Goal: Ask a question: Seek information or help from site administrators or community

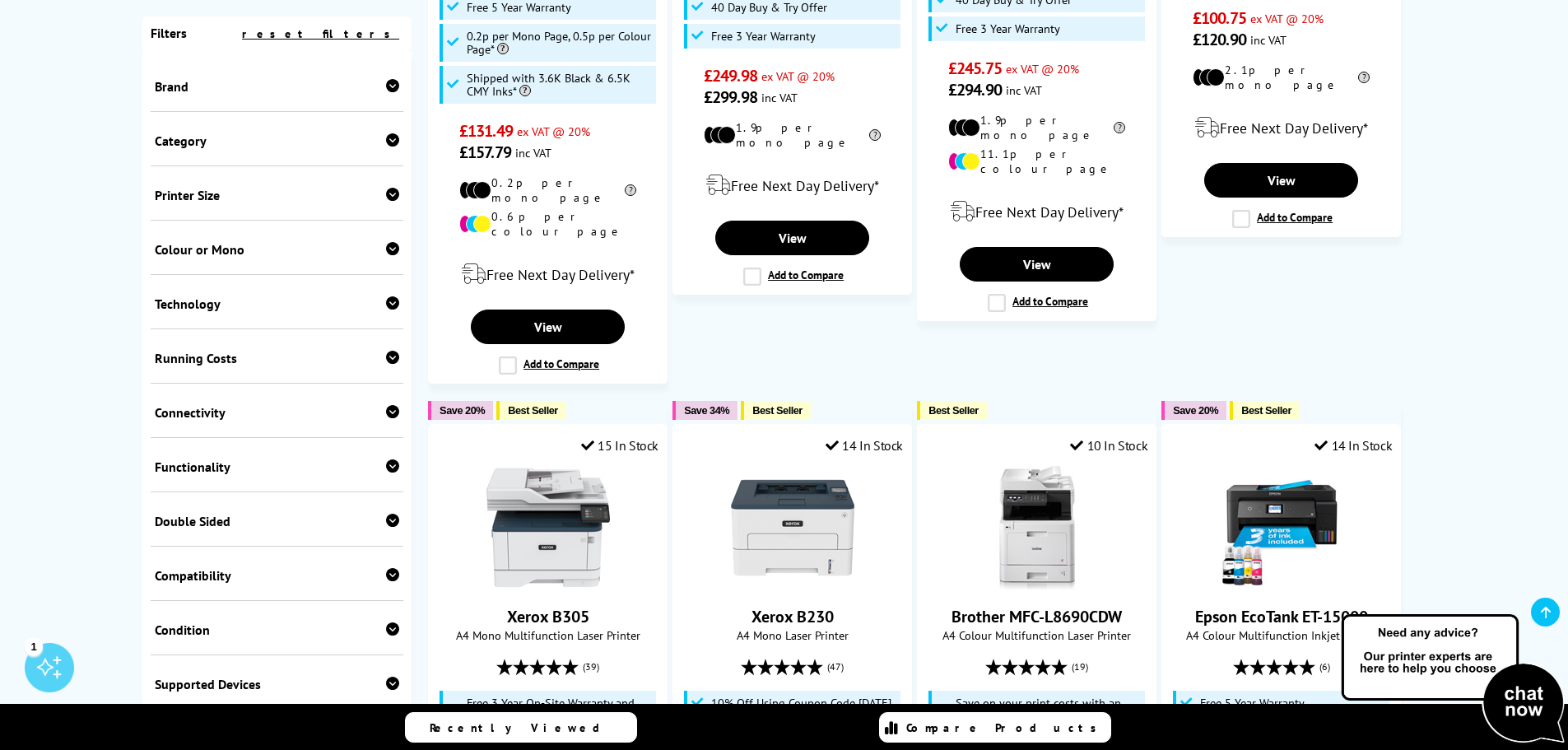
scroll to position [1647, 0]
click at [1517, 707] on img at bounding box center [1452, 680] width 230 height 135
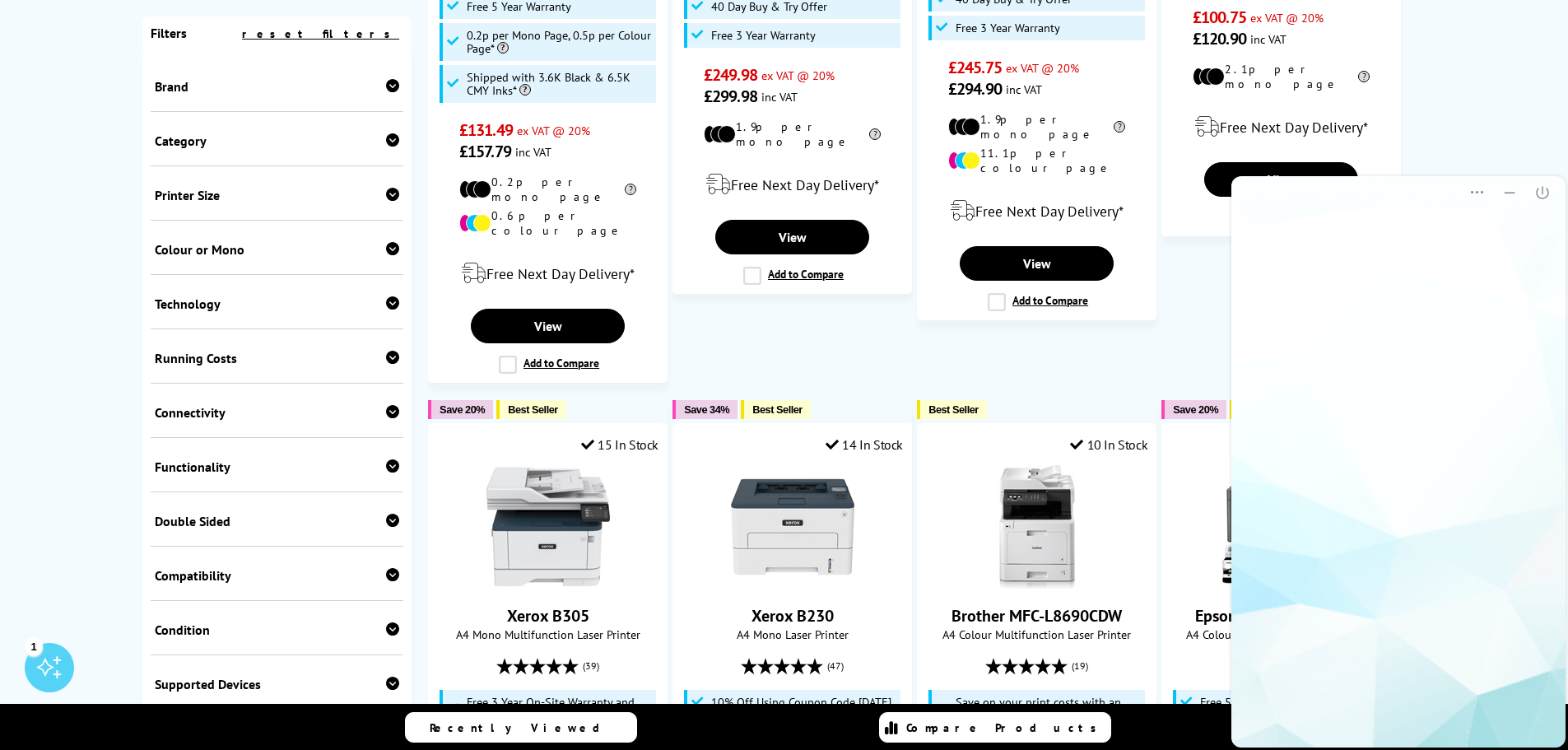
scroll to position [0, 0]
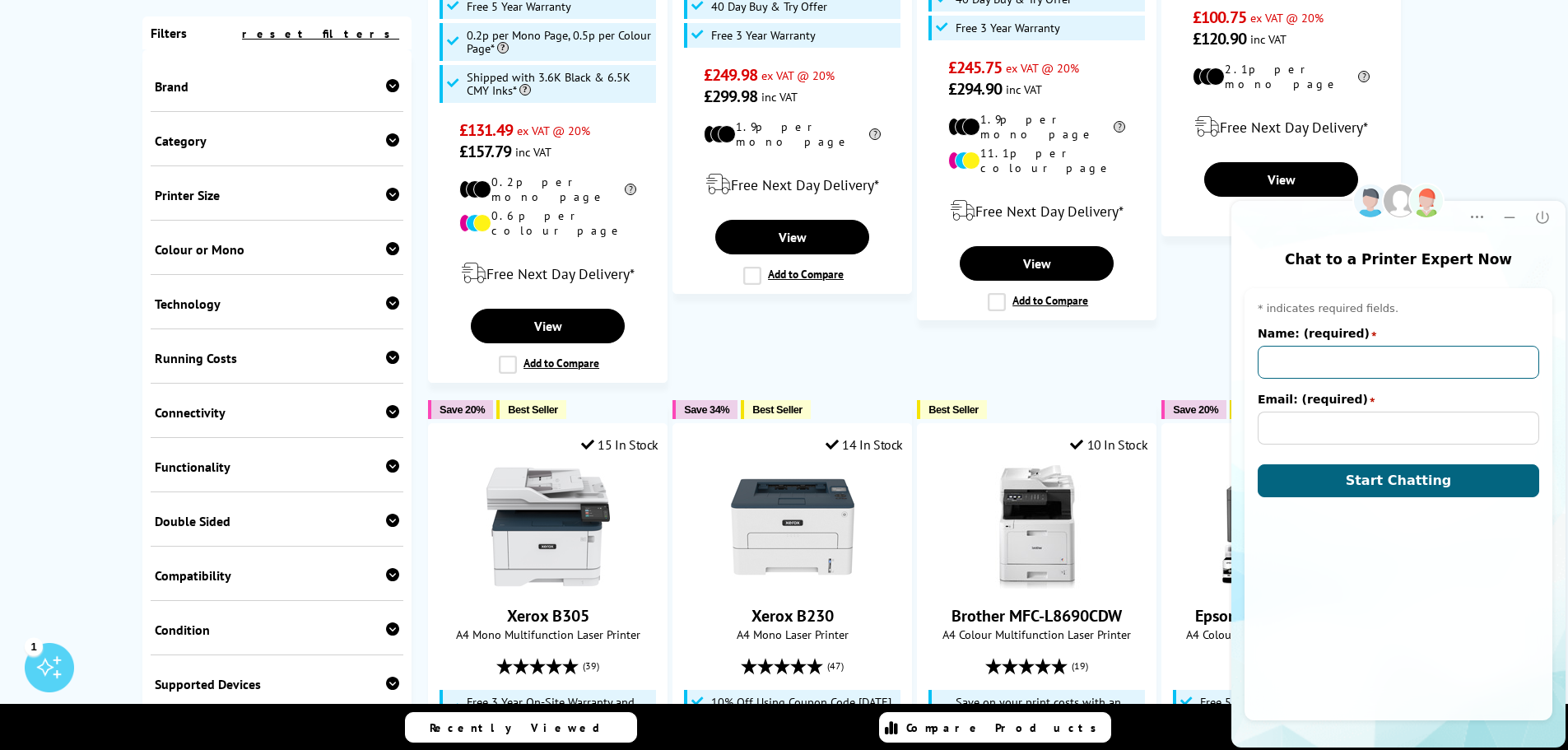
click at [1350, 362] on input "Name: (required)" at bounding box center [1398, 363] width 282 height 33
type input "[PERSON_NAME]"
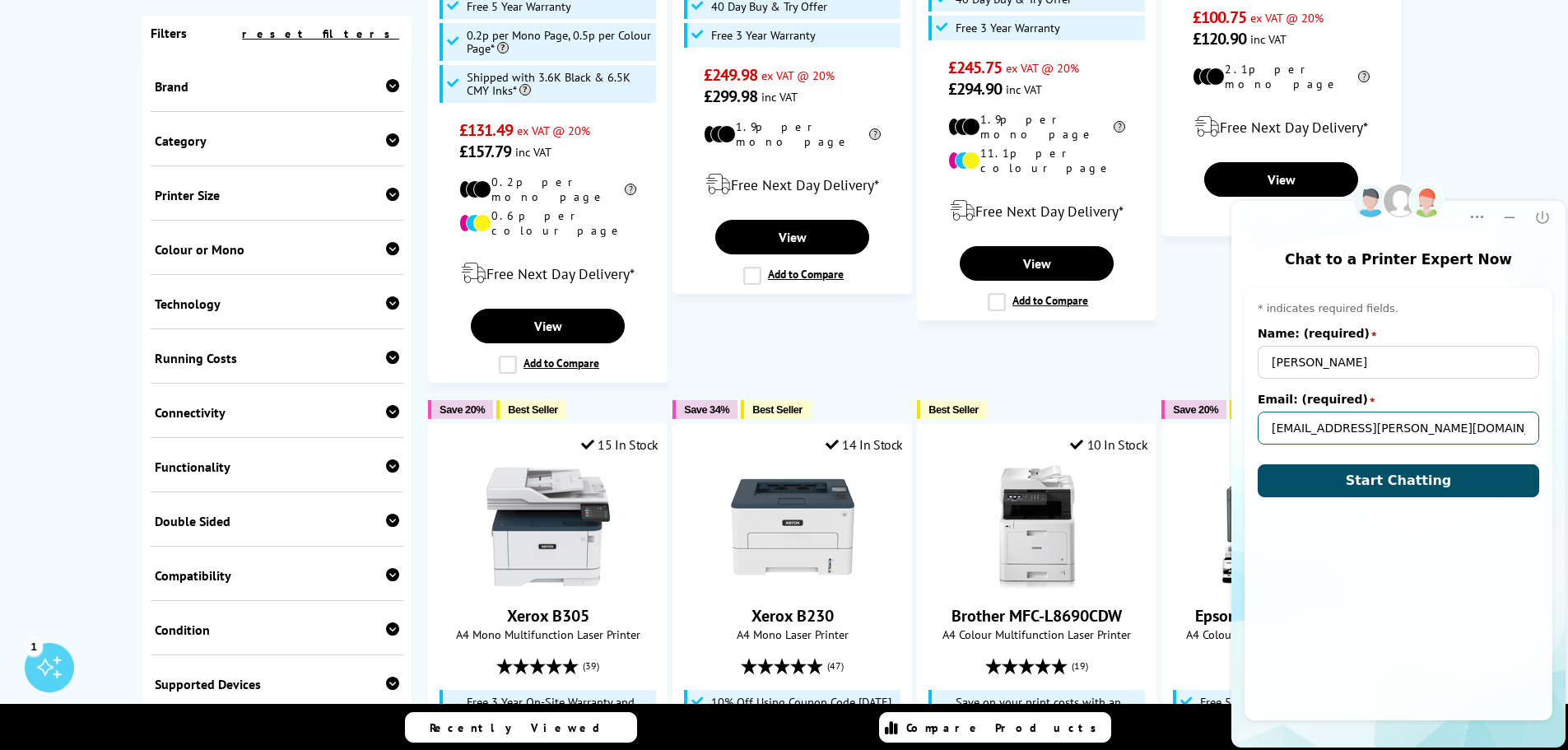
type input "[EMAIL_ADDRESS][PERSON_NAME][DOMAIN_NAME]"
click at [1406, 486] on span "Start Chatting" at bounding box center [1399, 481] width 106 height 15
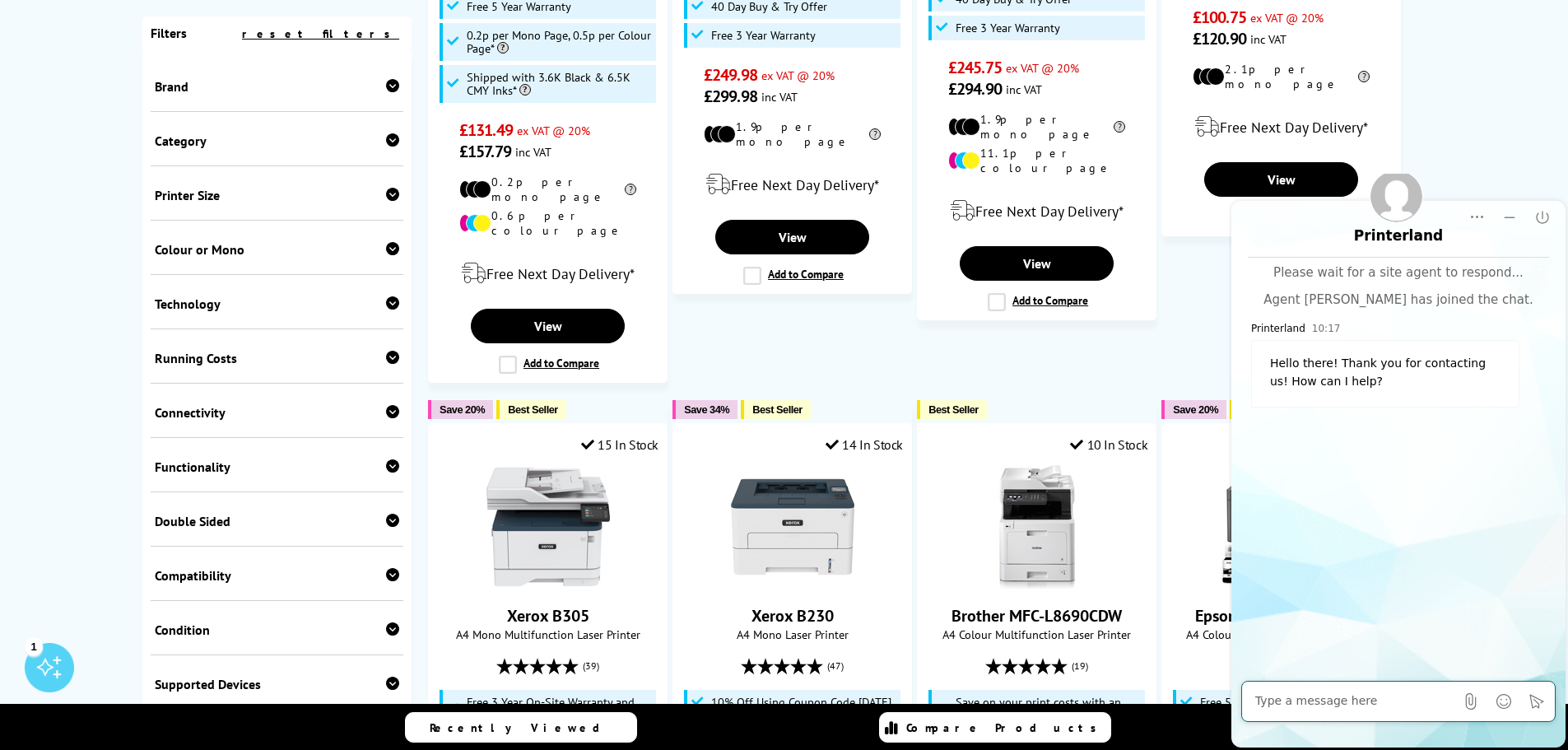
click at [1318, 697] on textarea at bounding box center [1355, 701] width 200 height 16
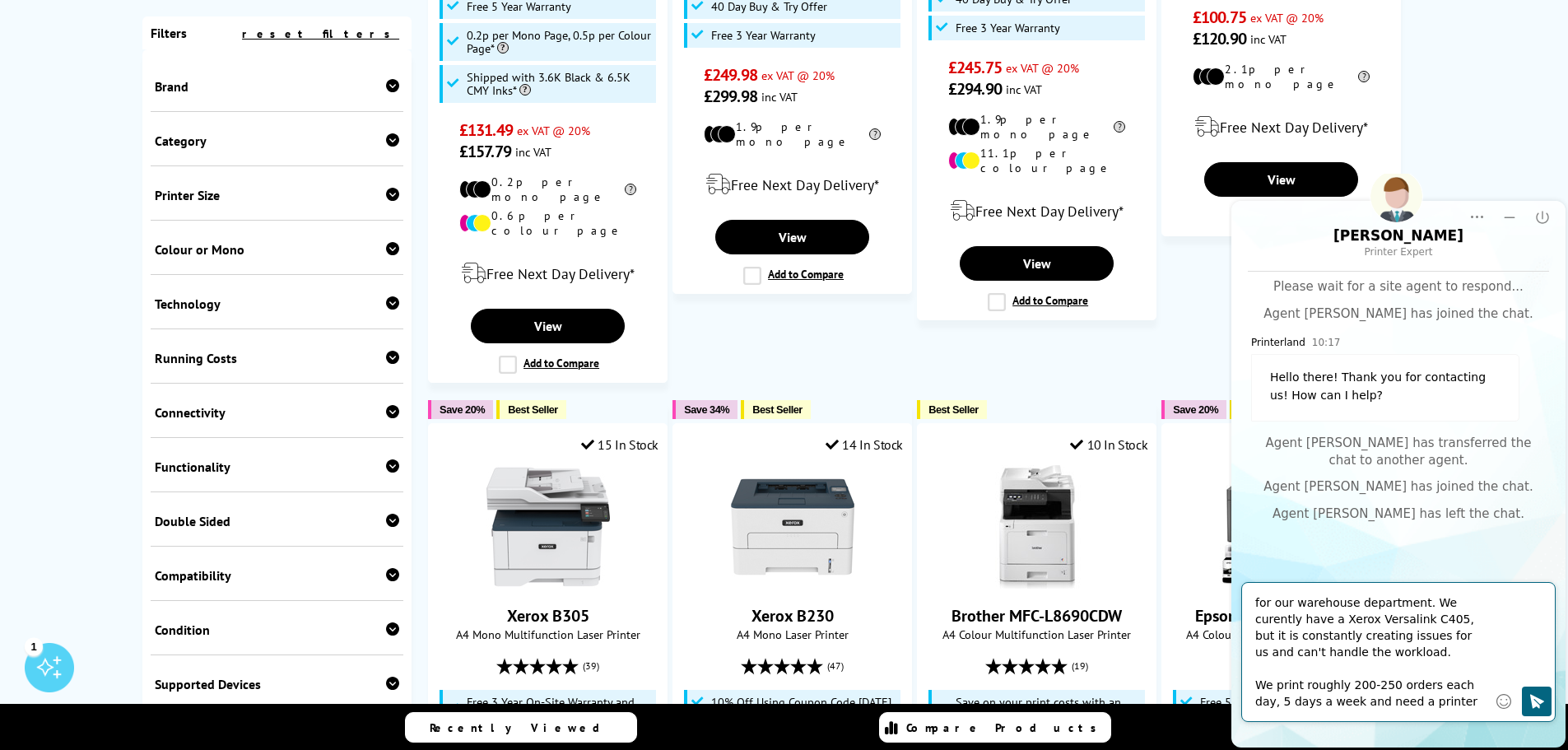
scroll to position [32, 0]
type textarea "Morning, I'm looking for a new printer for our warehouse department. We curentl…"
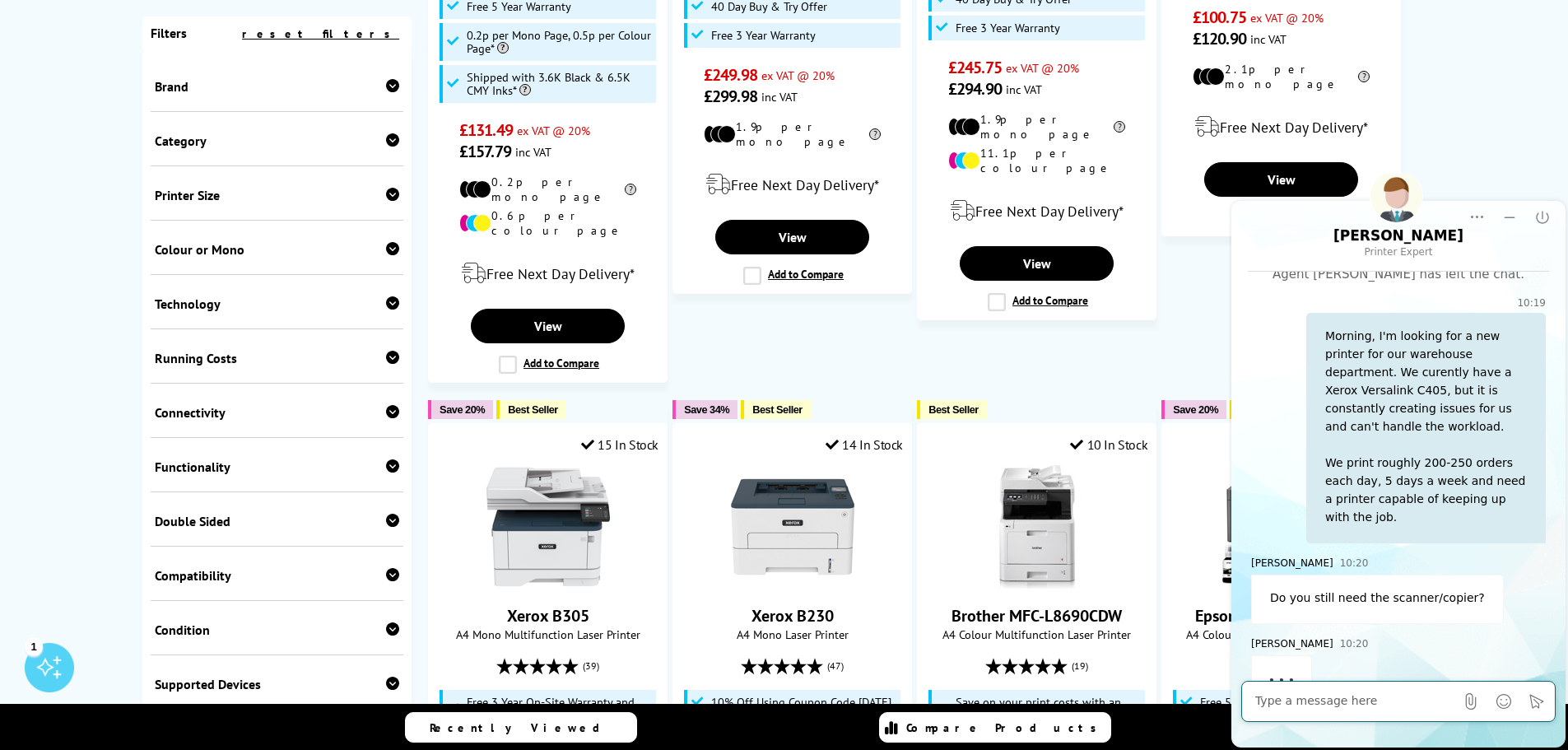
scroll to position [243, 0]
type textarea "We dont"
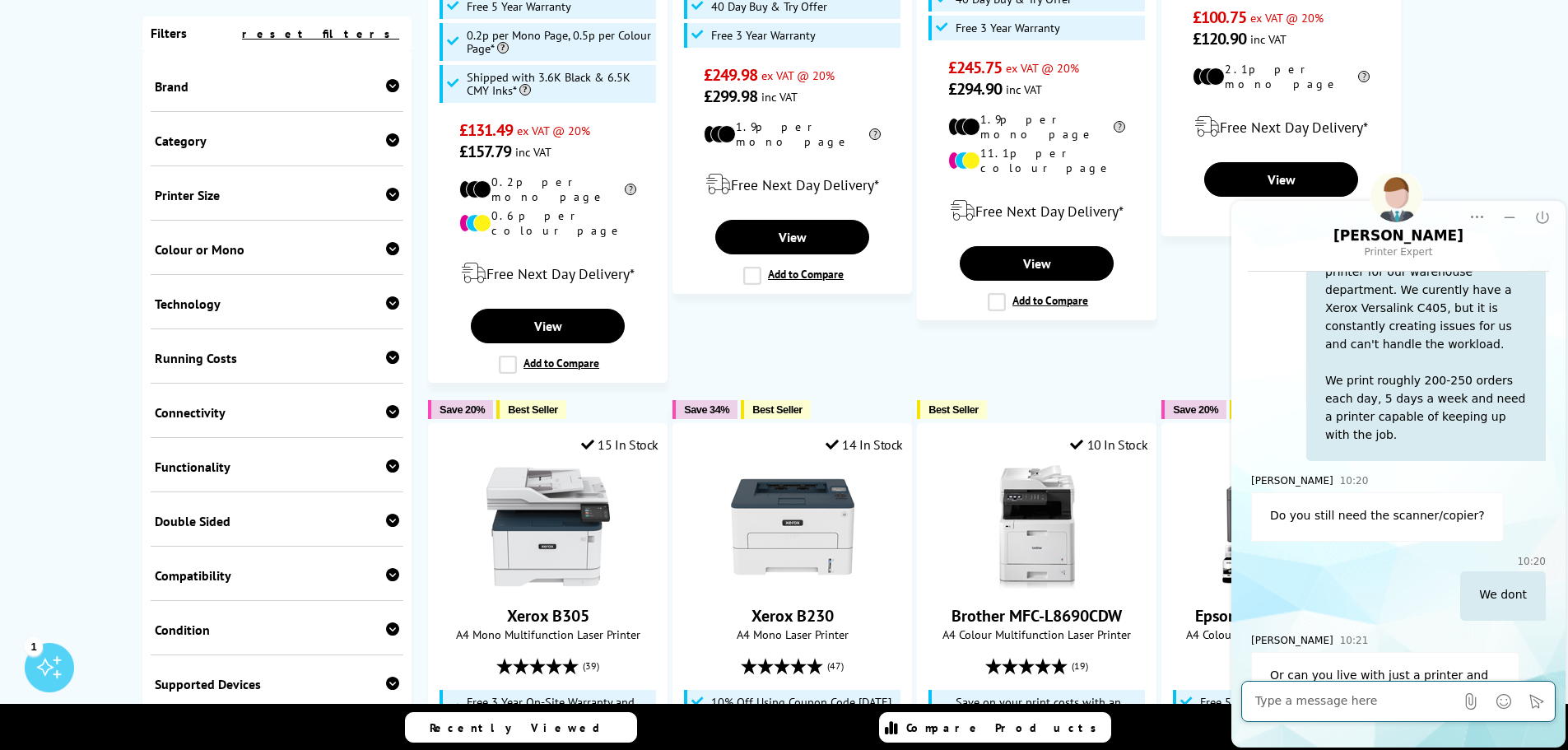
scroll to position [340, 0]
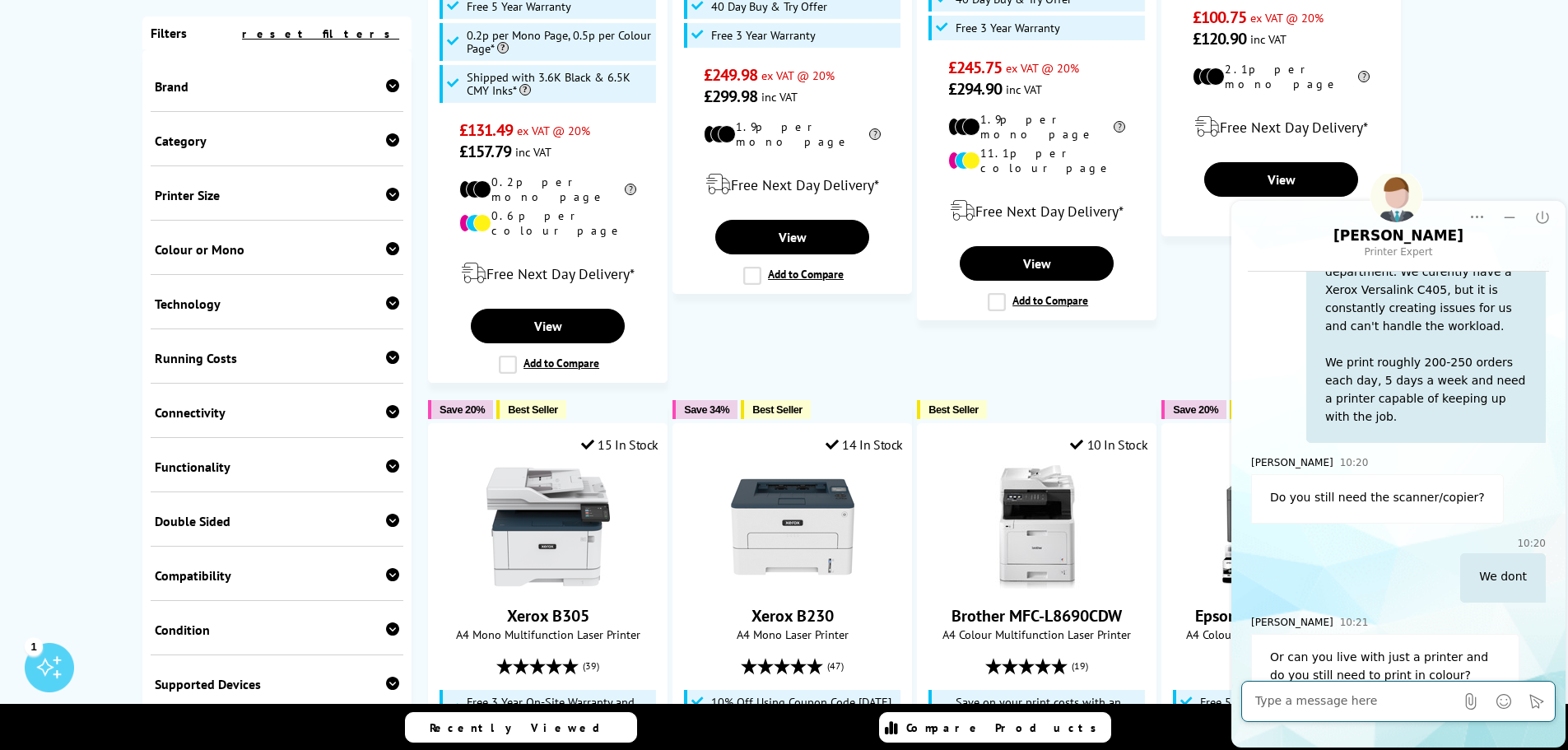
click at [1377, 699] on textarea at bounding box center [1355, 701] width 200 height 16
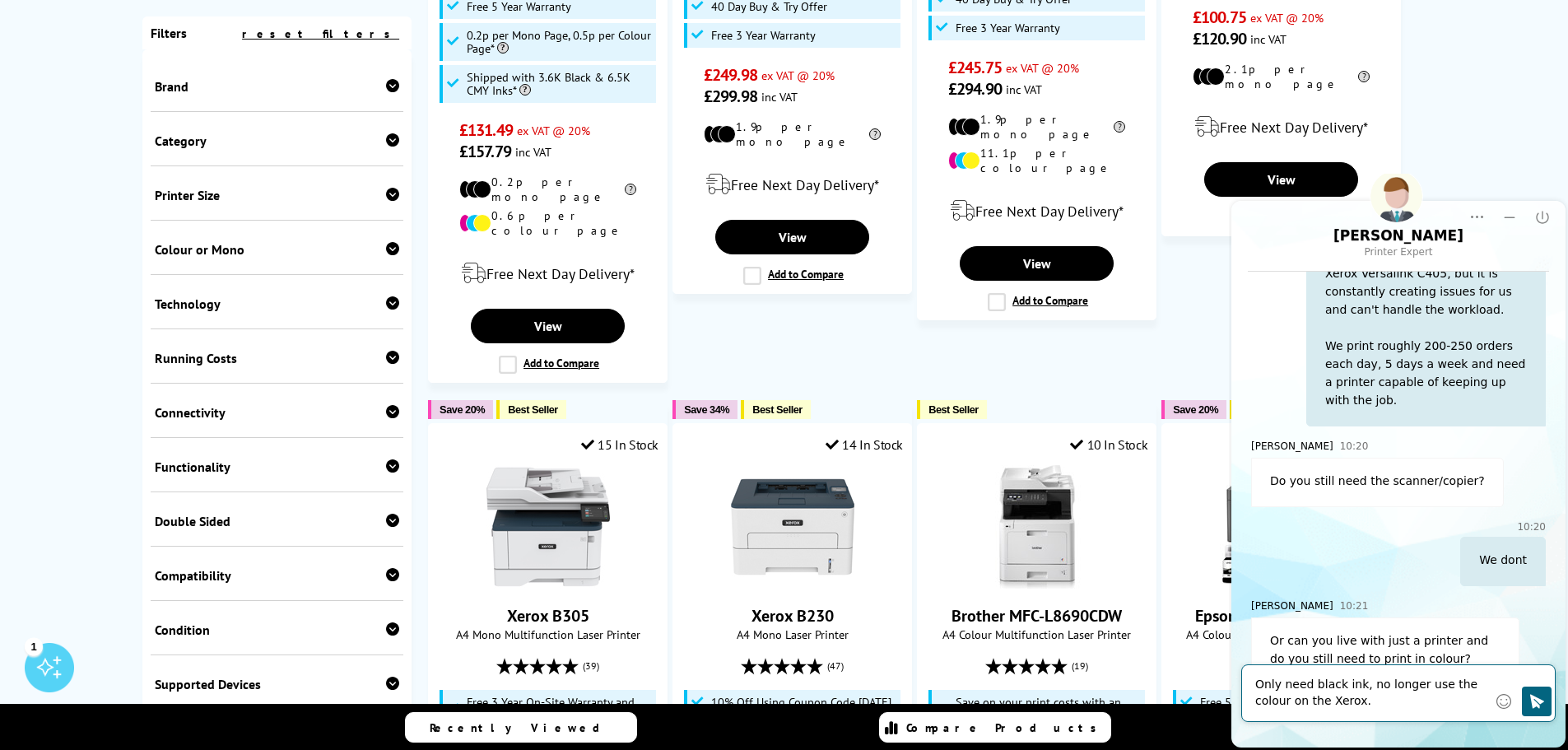
type textarea "Only need black ink, no longer use the colour on the Xerox."
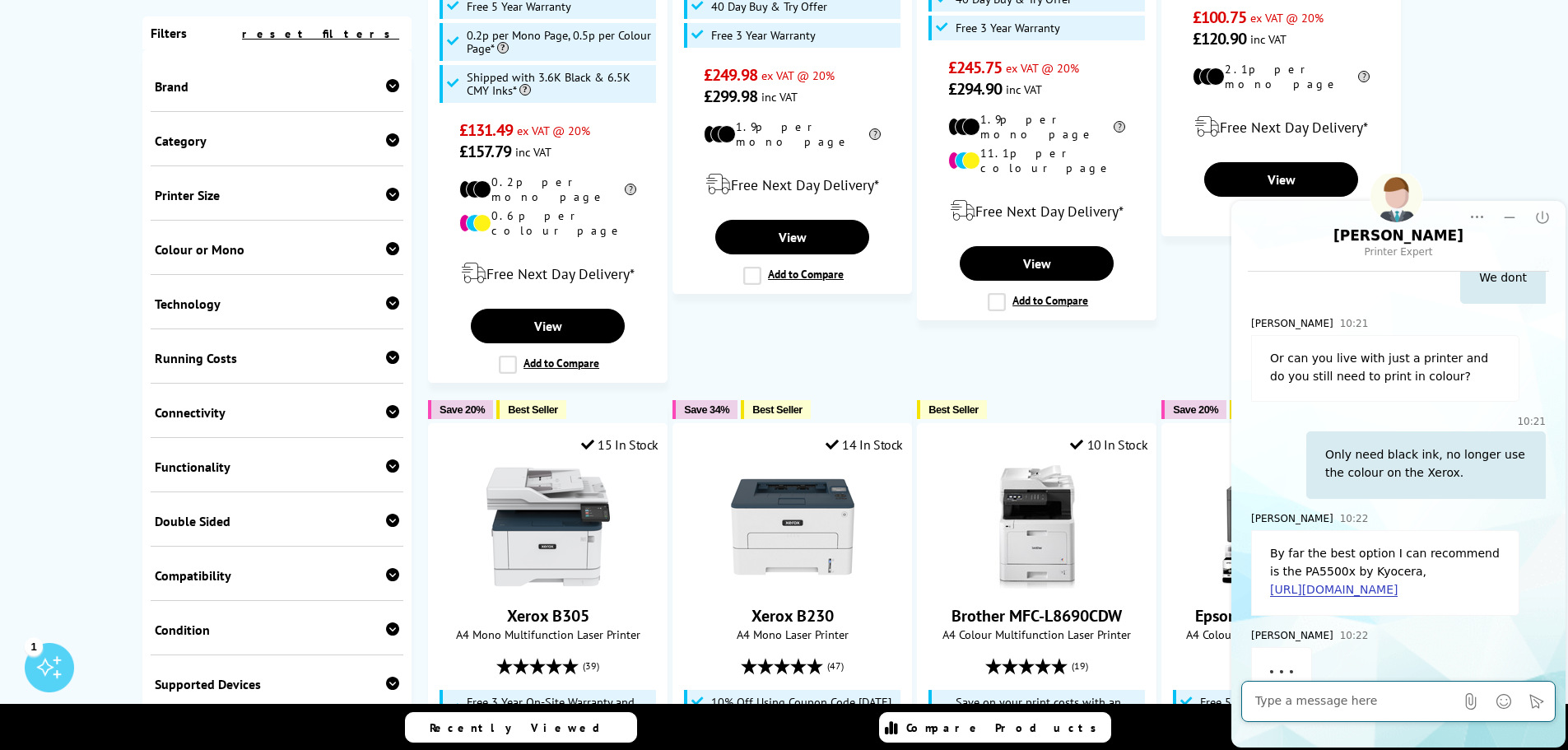
scroll to position [653, 0]
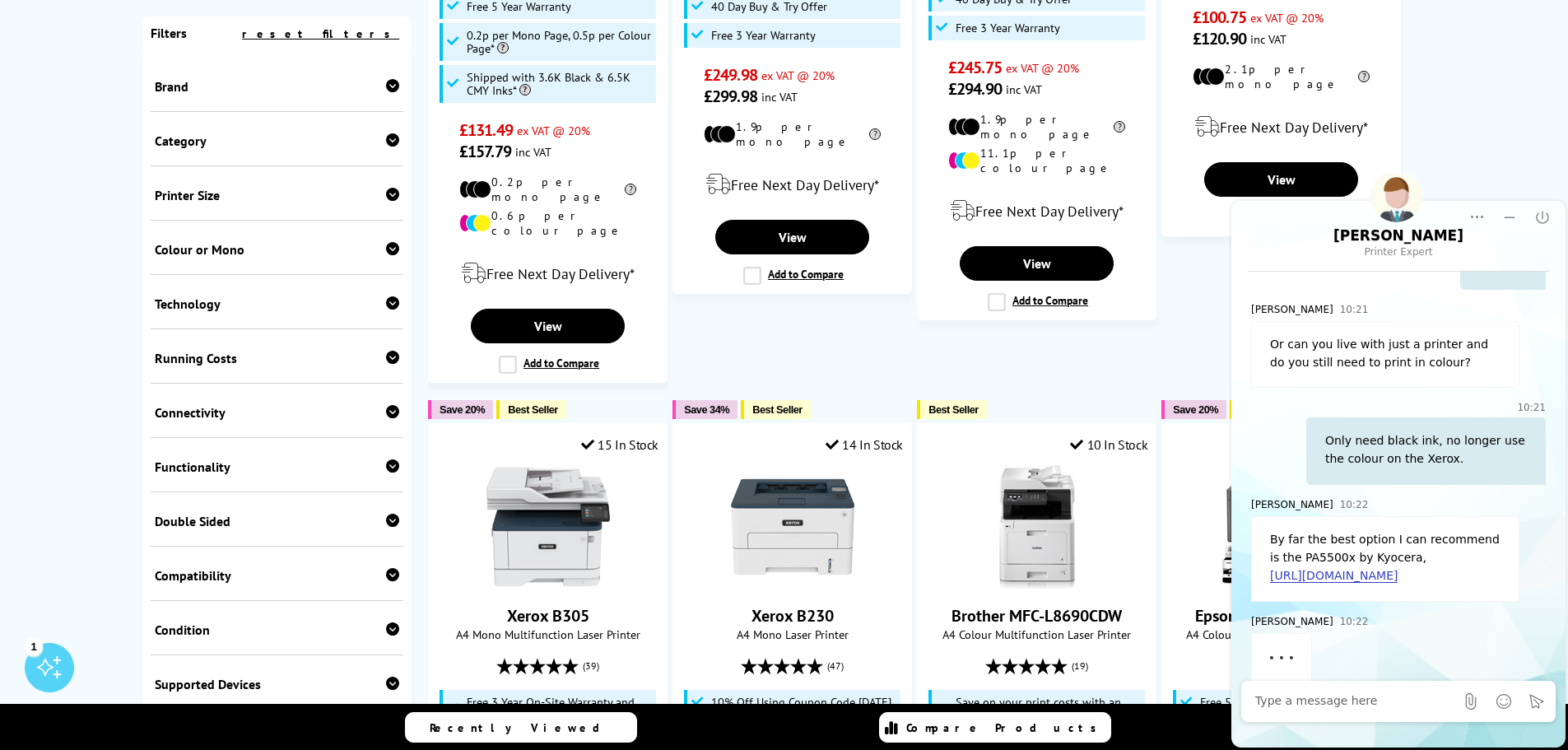
click link "[URL][DOMAIN_NAME]"
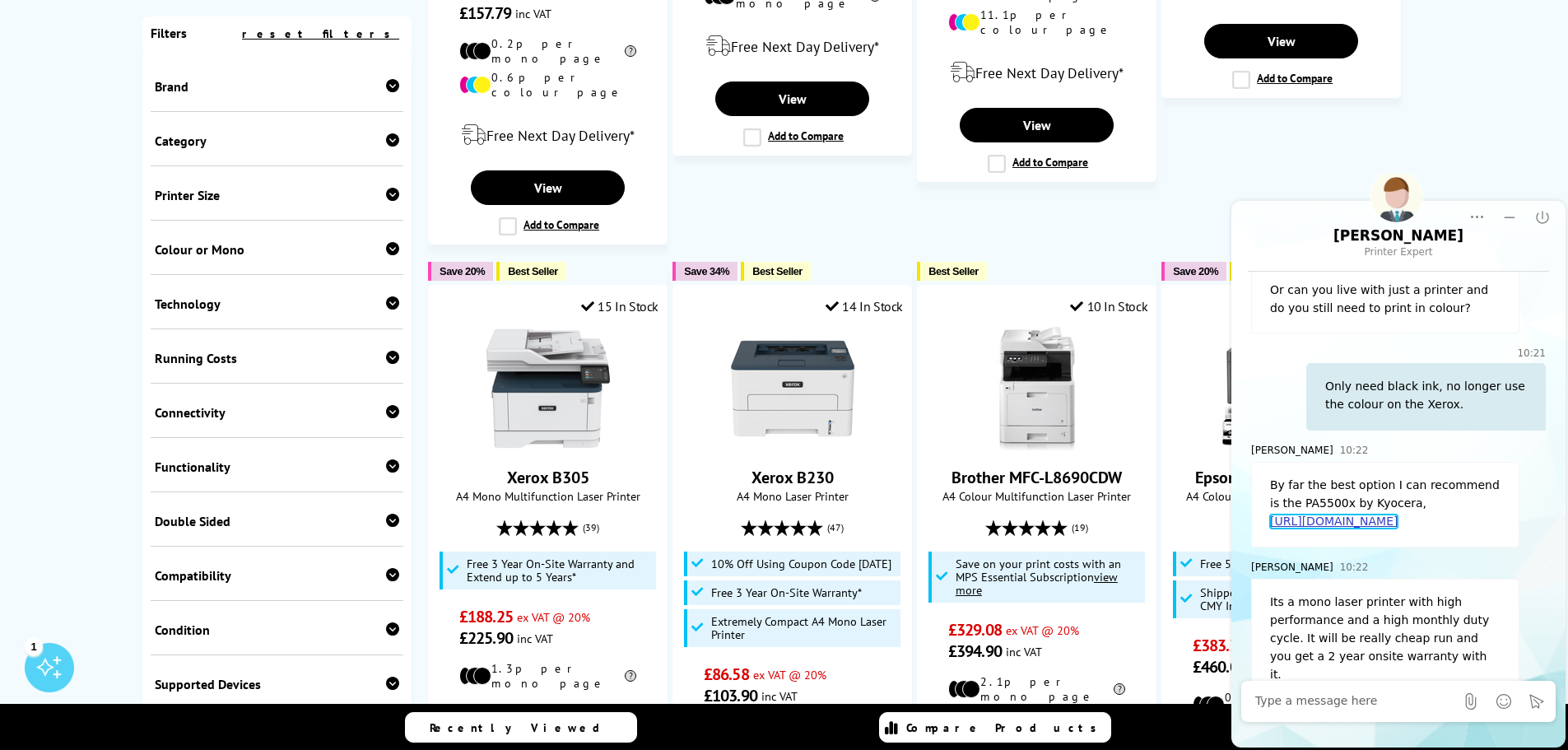
scroll to position [1812, 0]
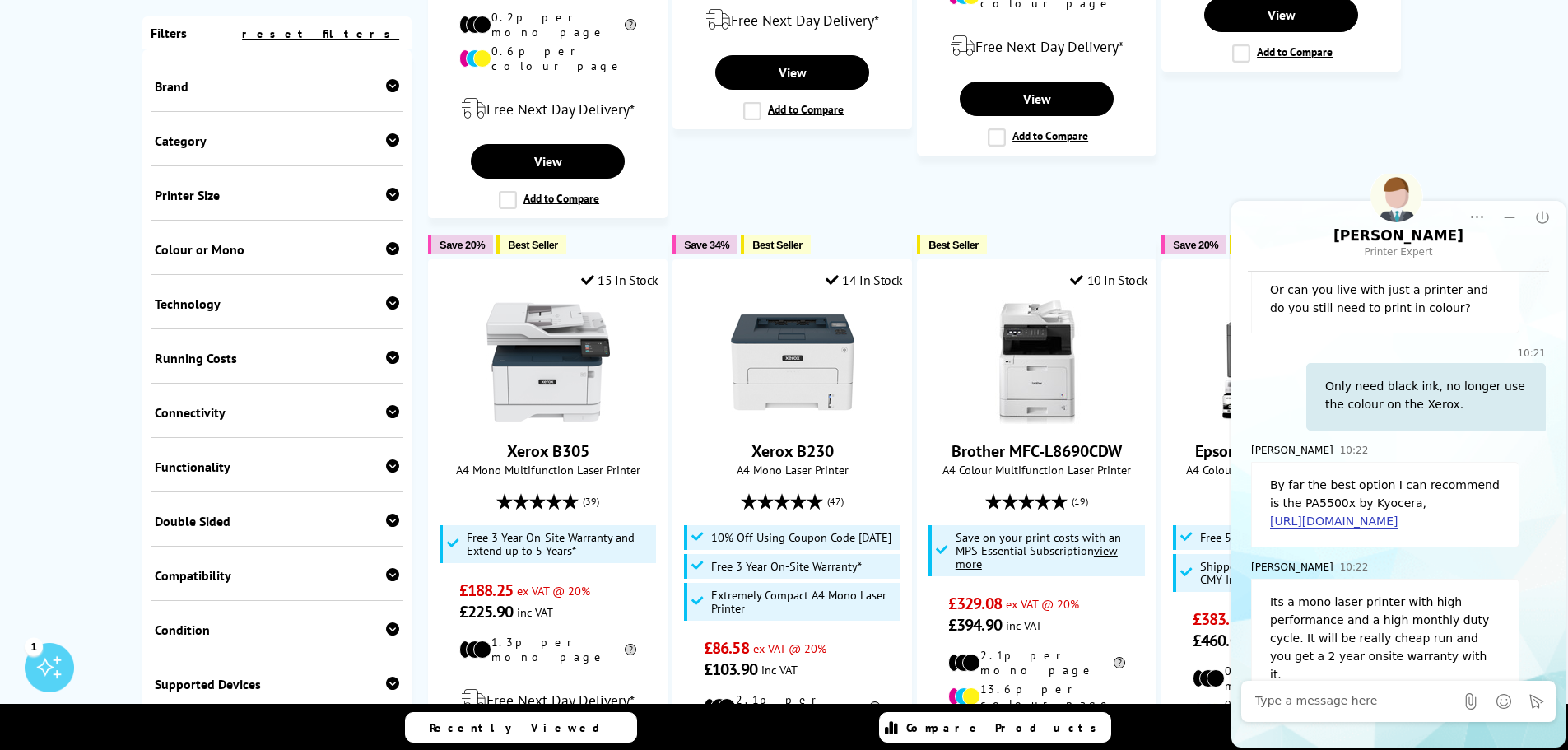
click at [1331, 705] on textarea at bounding box center [1355, 701] width 200 height 16
click at [1329, 702] on textarea at bounding box center [1355, 701] width 200 height 16
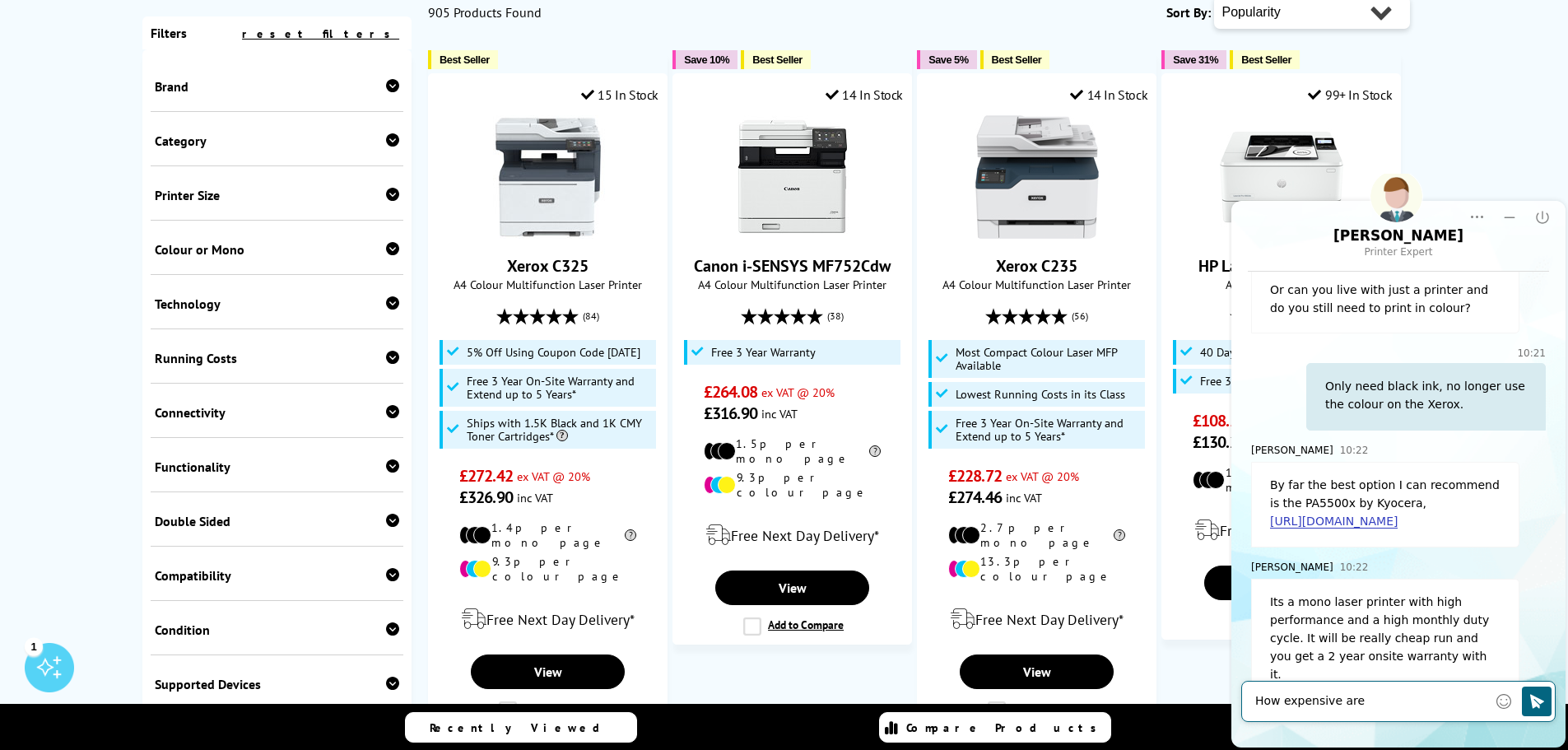
scroll to position [0, 0]
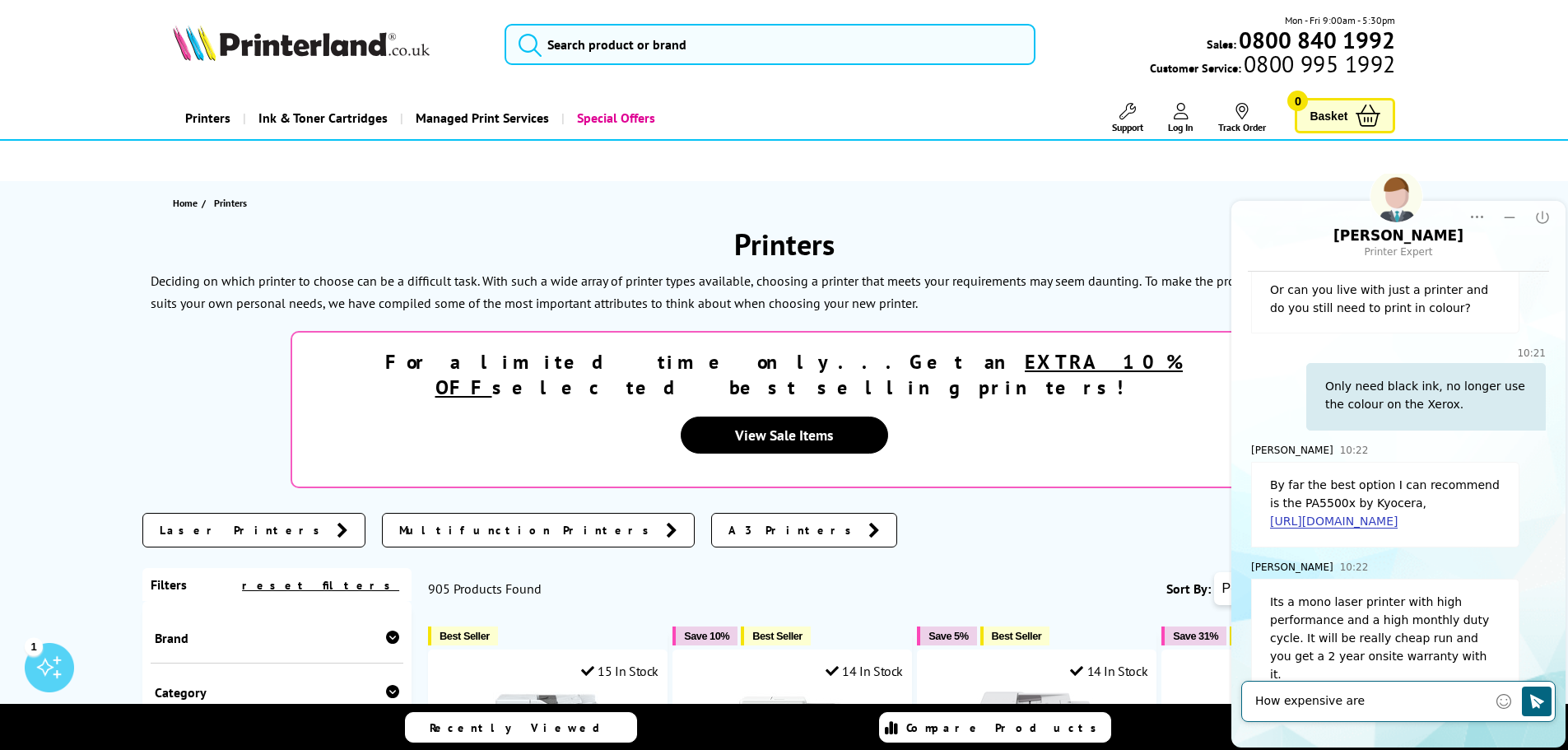
click at [1368, 707] on textarea "How expensive are" at bounding box center [1371, 701] width 232 height 16
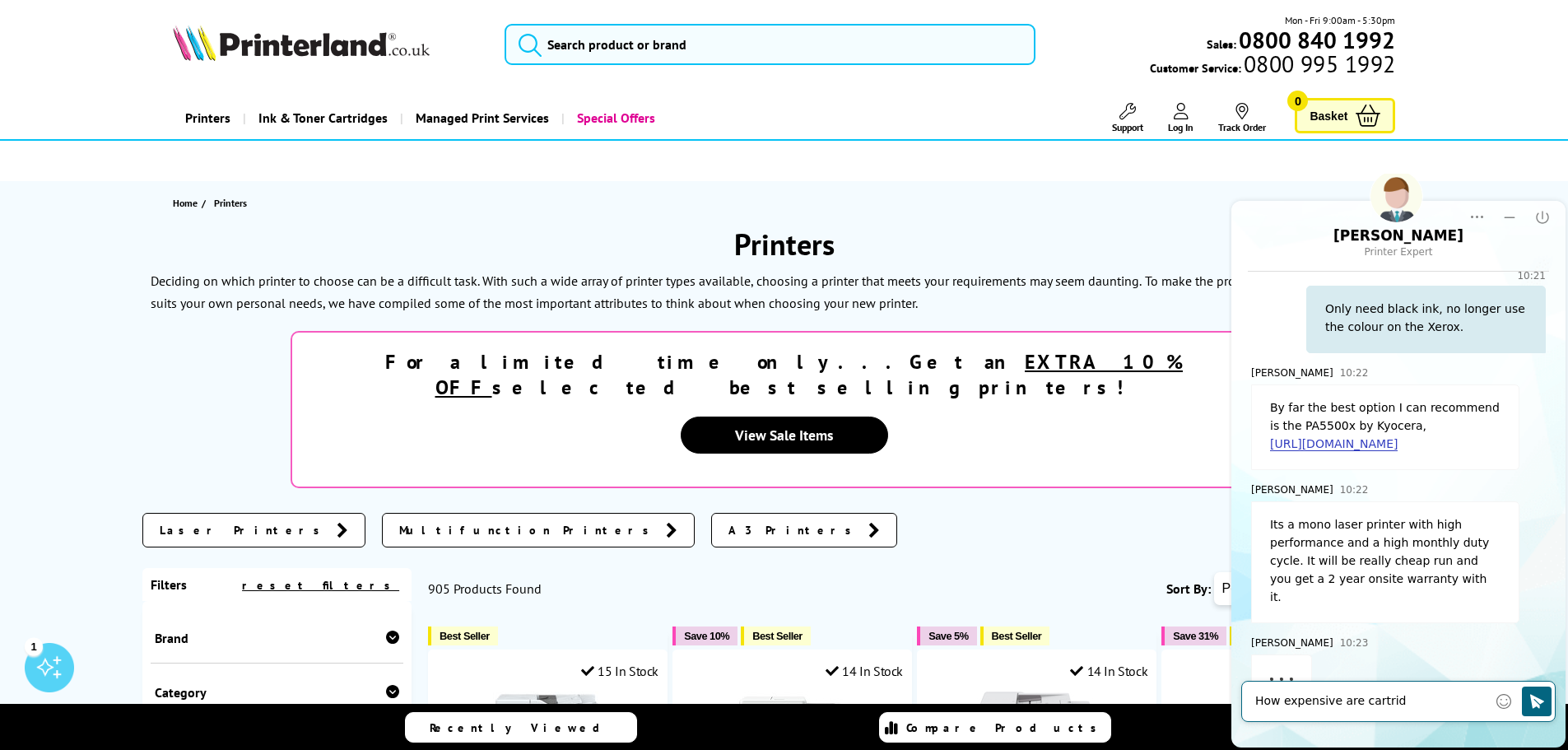
scroll to position [788, 0]
type textarea "How expensive are cartridges for it?"
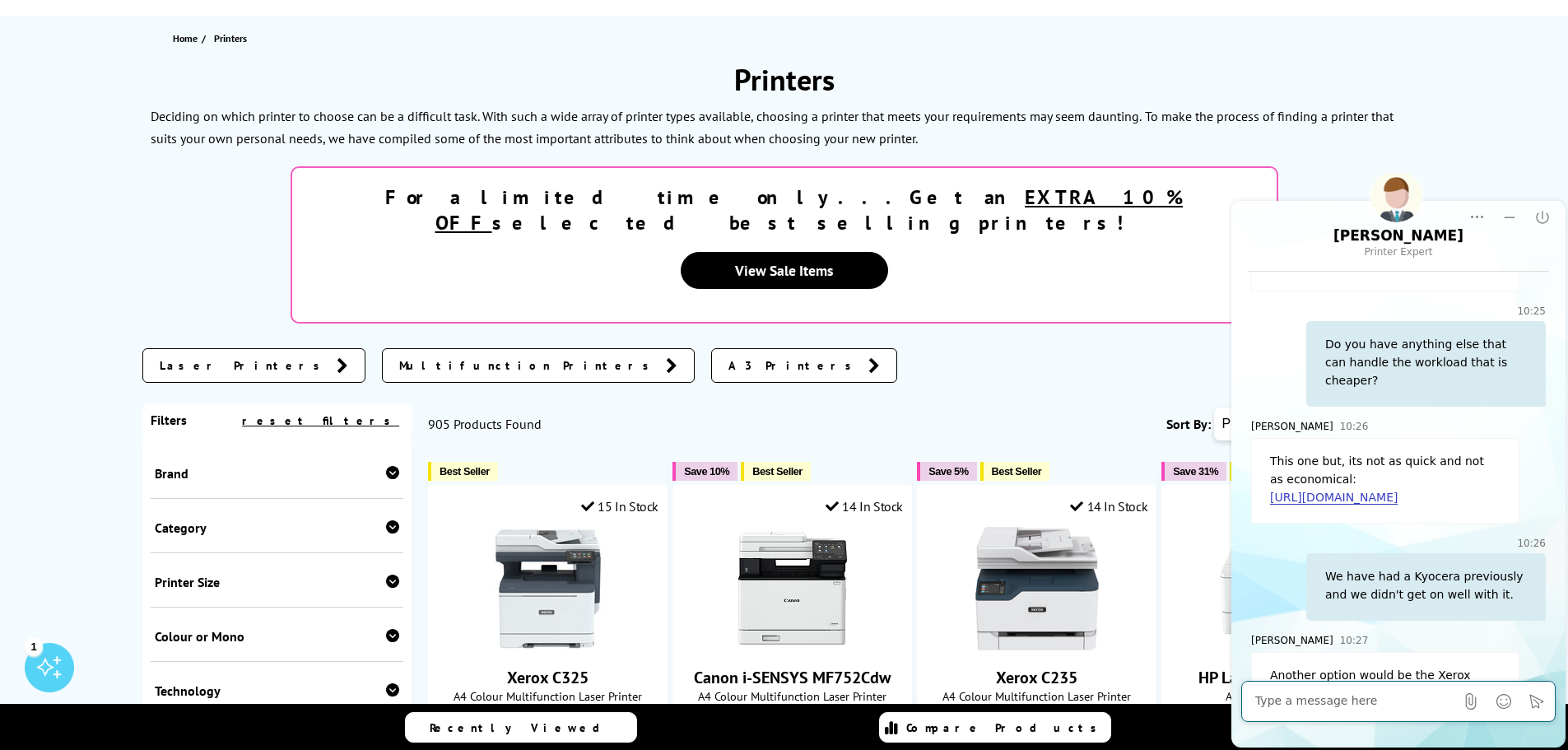
scroll to position [1440, 0]
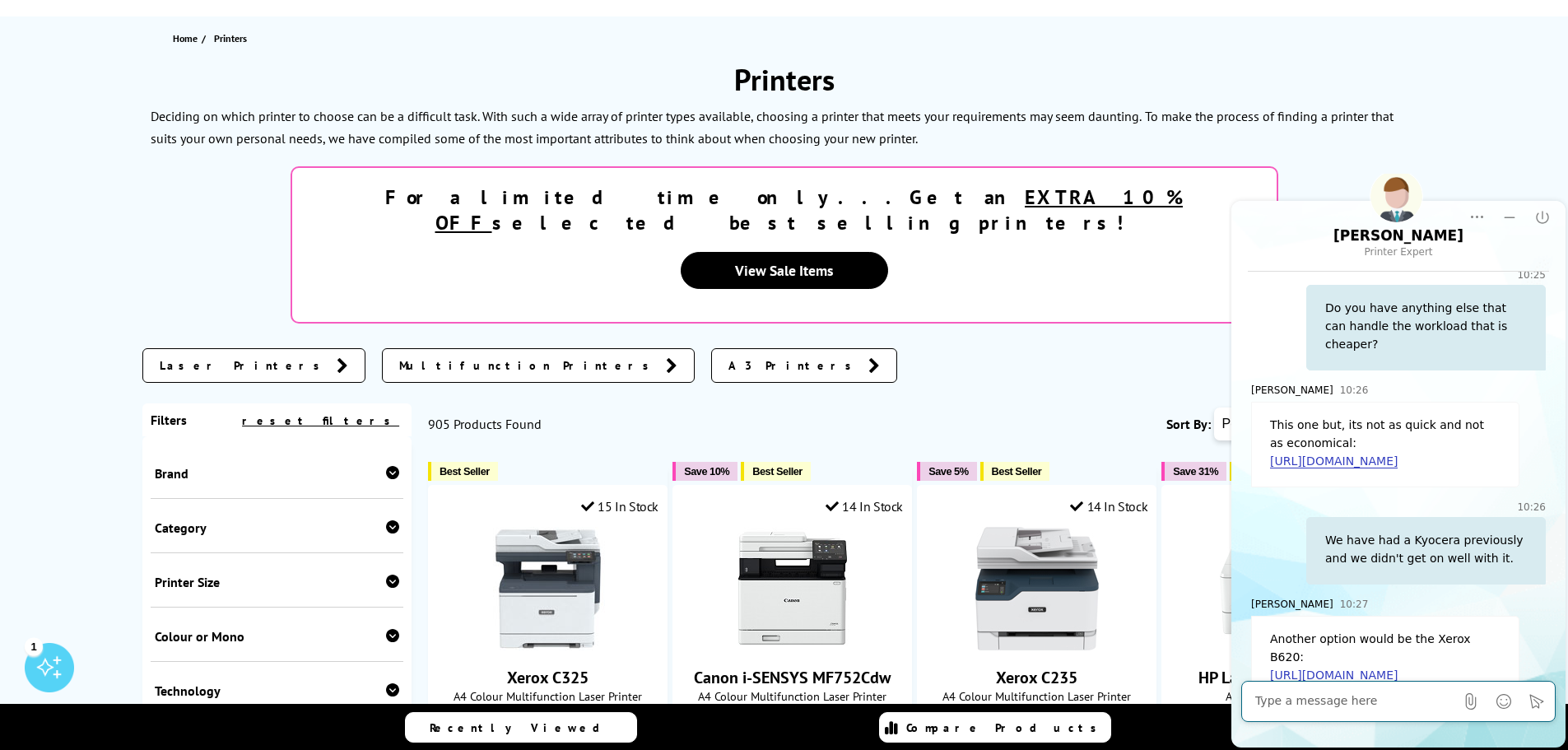
click at [1325, 707] on textarea at bounding box center [1355, 701] width 200 height 16
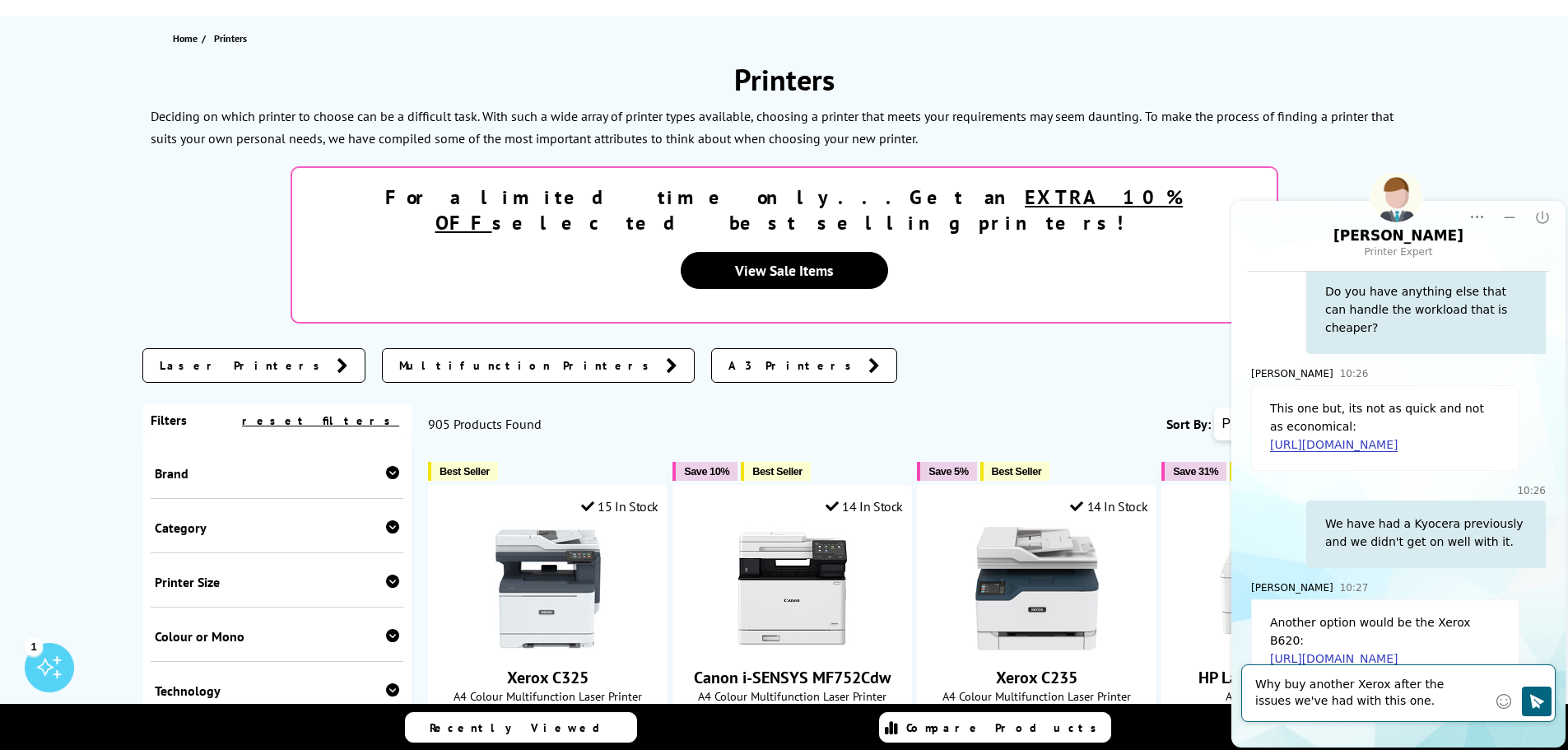
type textarea "Why buy another Xerox after the issues we've had with this one."
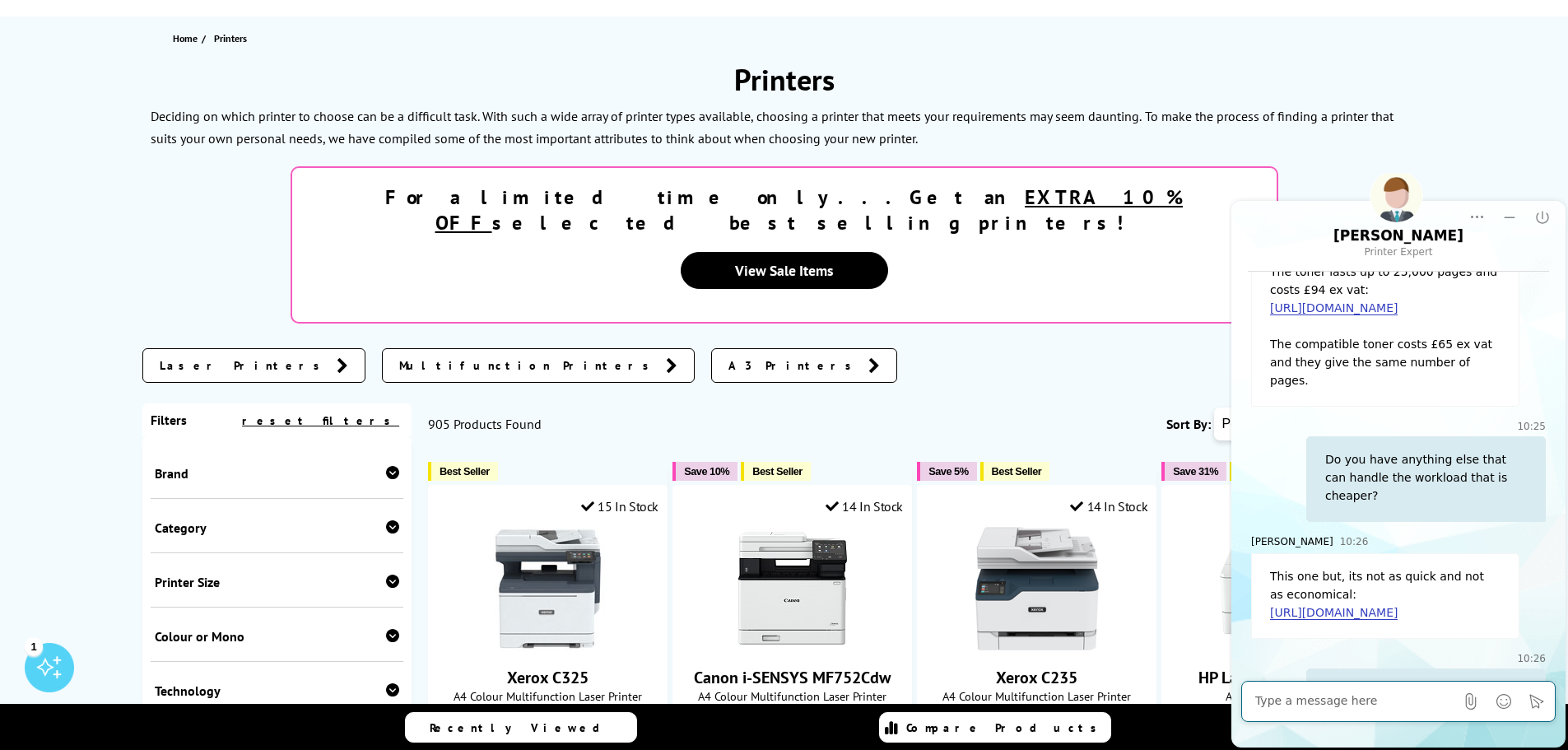
scroll to position [1206, 0]
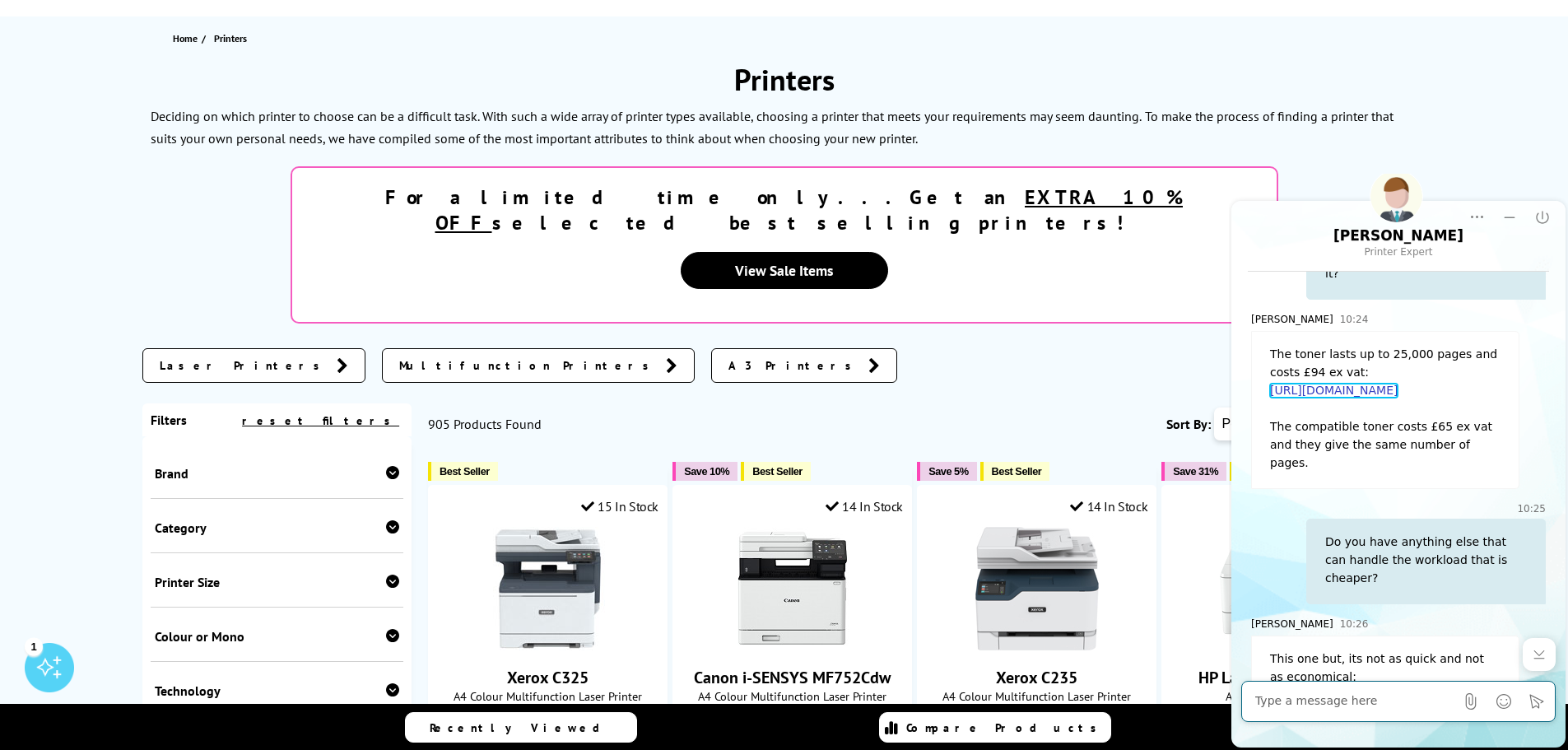
click link "[URL][DOMAIN_NAME]"
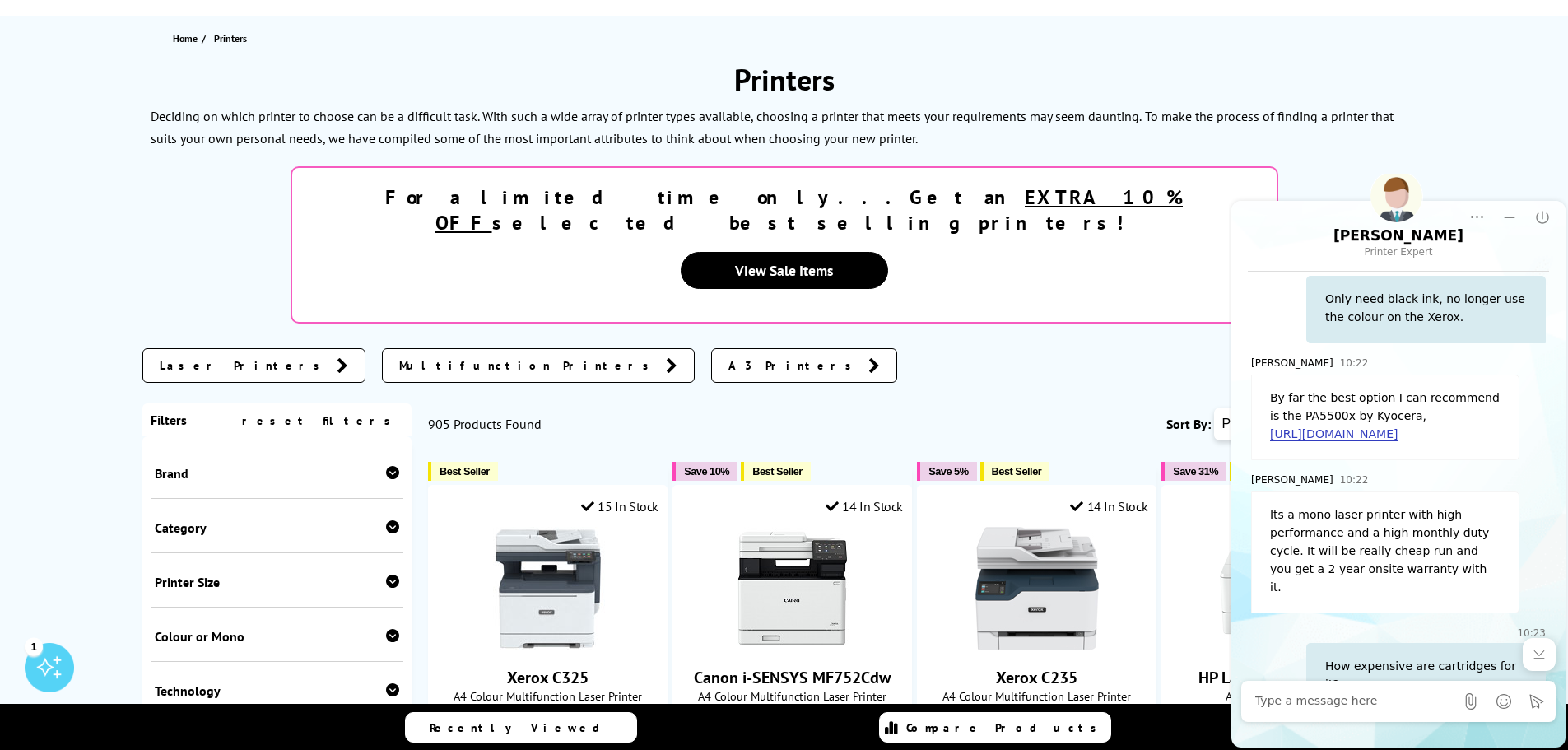
scroll to position [794, 0]
click link "[URL][DOMAIN_NAME]"
